Goal: Navigation & Orientation: Understand site structure

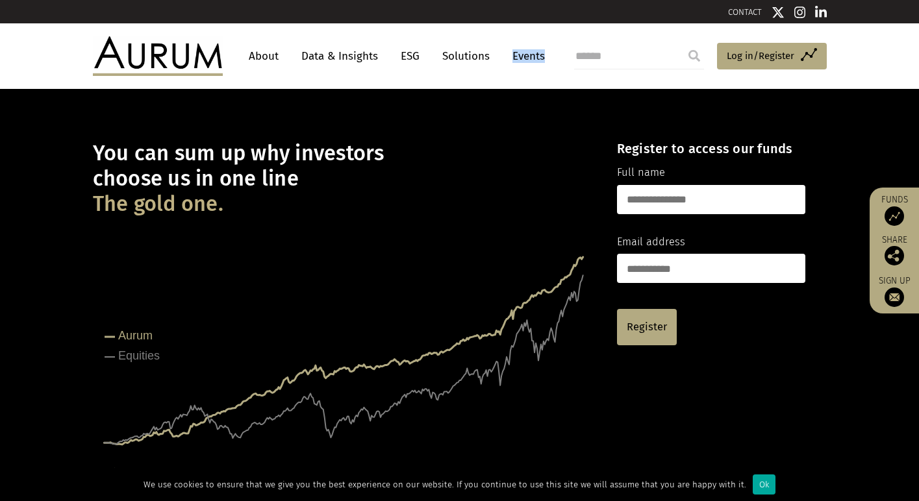
click at [522, 60] on link "Events" at bounding box center [525, 56] width 39 height 24
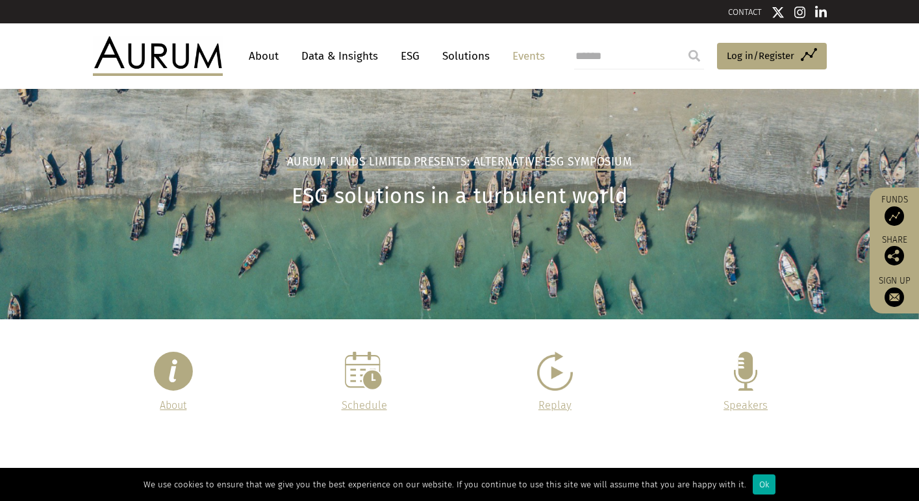
click at [749, 398] on p "Speakers" at bounding box center [745, 405] width 158 height 17
click at [741, 410] on link "Speakers" at bounding box center [745, 405] width 44 height 12
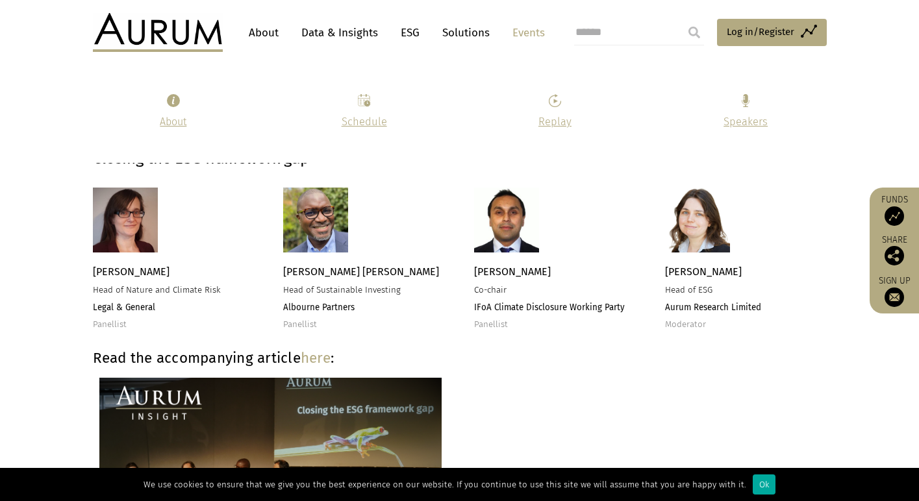
scroll to position [2043, 0]
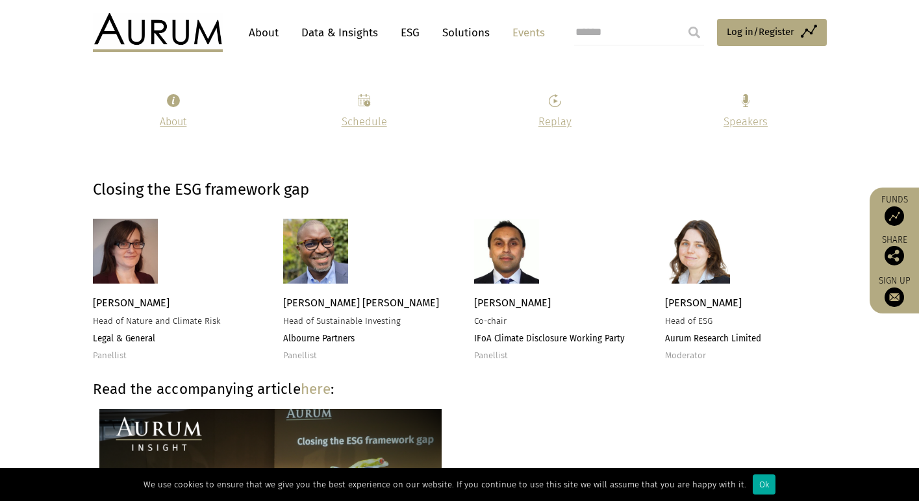
click at [455, 37] on link "Solutions" at bounding box center [466, 33] width 60 height 24
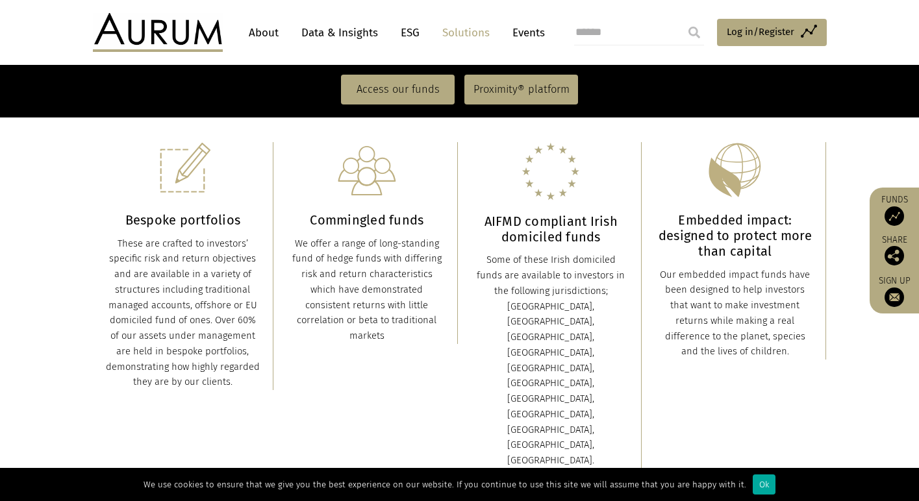
scroll to position [319, 0]
click at [892, 214] on img at bounding box center [893, 216] width 19 height 19
click at [132, 28] on img at bounding box center [158, 32] width 130 height 39
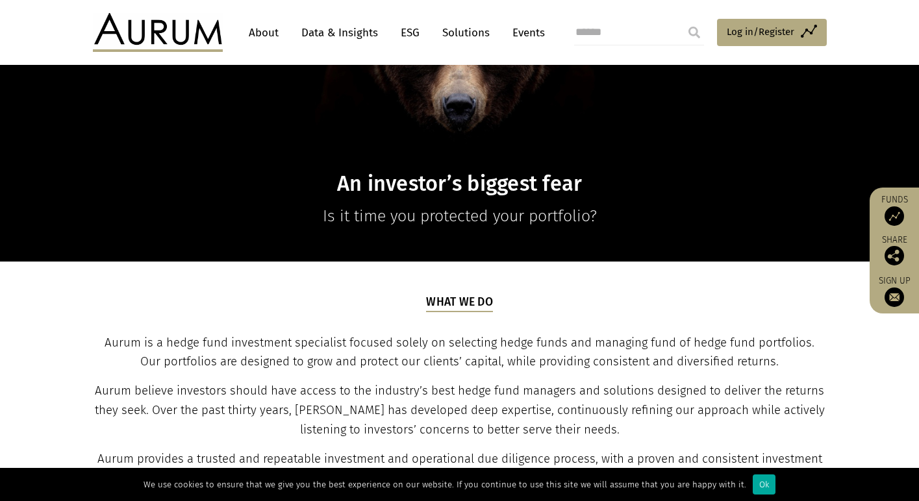
scroll to position [272, 0]
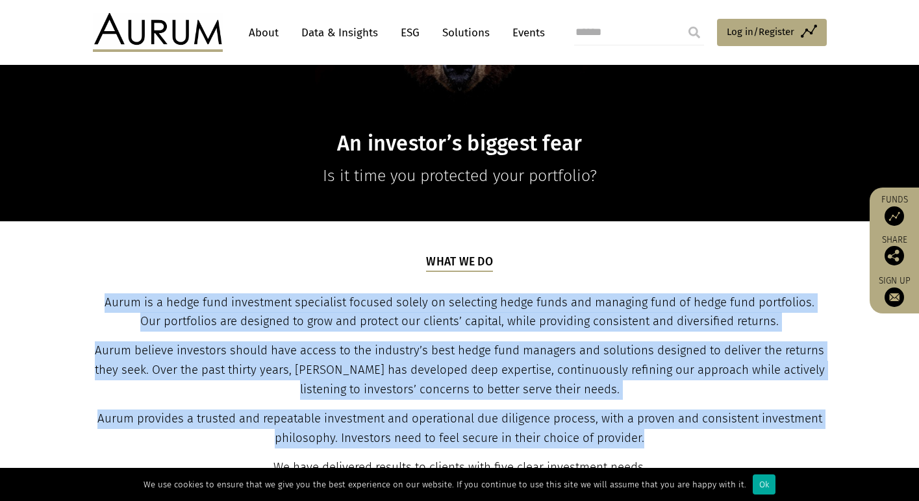
drag, startPoint x: 95, startPoint y: 303, endPoint x: 687, endPoint y: 433, distance: 606.5
click at [687, 433] on div "What we do Aurum is a hedge fund investment specialist focused solely on select…" at bounding box center [459, 380] width 731 height 253
